Goal: Communication & Community: Answer question/provide support

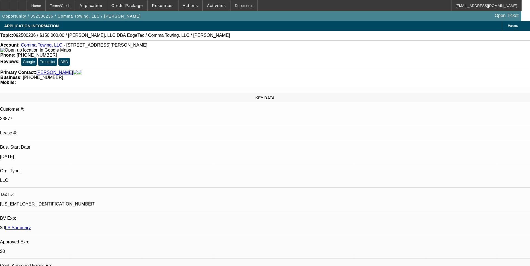
select select "0"
select select "2"
select select "0.1"
select select "1"
select select "2"
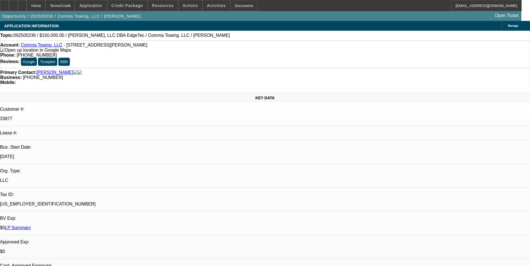
select select "4"
radio input "true"
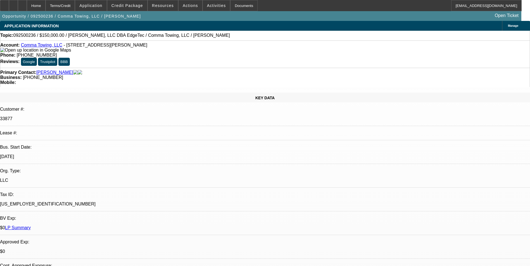
type textarea "Not much history/ payment history good-on-time so far."
drag, startPoint x: 462, startPoint y: 99, endPoint x: 388, endPoint y: 103, distance: 73.8
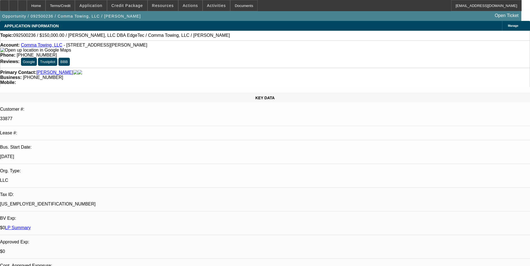
radio input "false"
radio input "true"
select select "0"
select select "2"
select select "0.1"
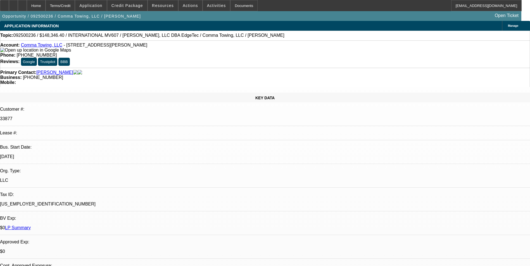
select select "1"
select select "2"
select select "4"
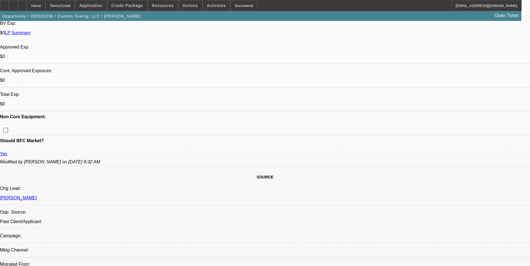
scroll to position [195, 0]
